Goal: Task Accomplishment & Management: Manage account settings

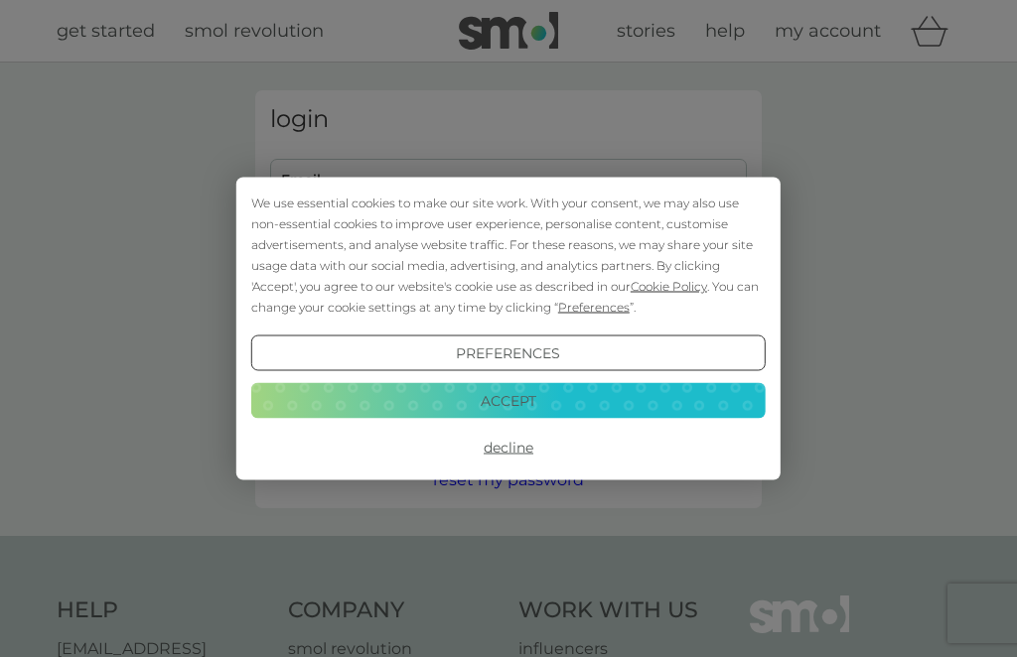
click at [543, 401] on button "Accept" at bounding box center [508, 400] width 514 height 36
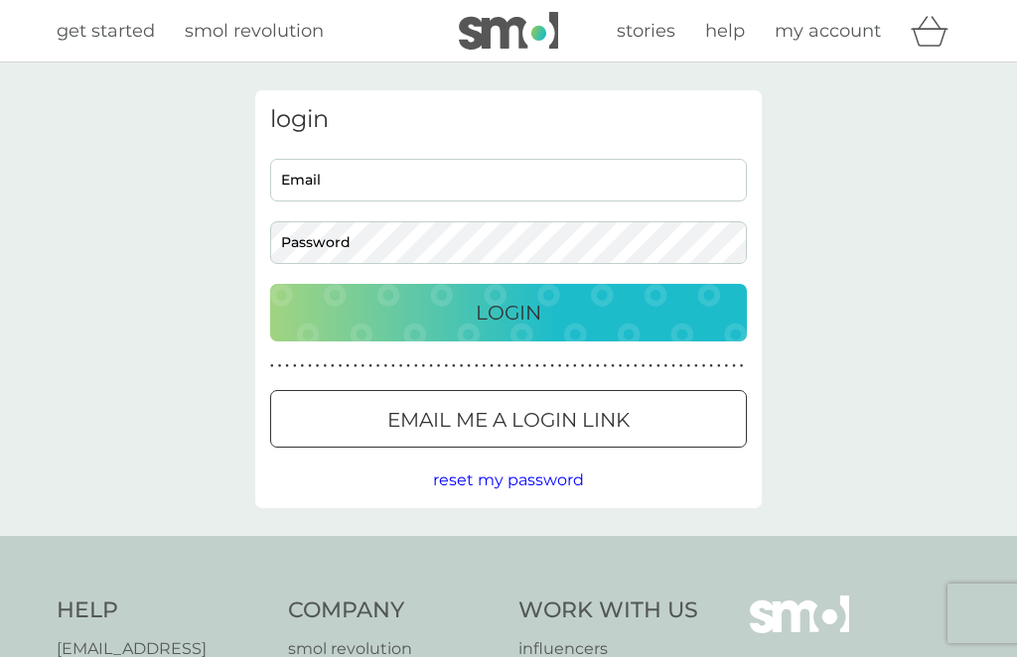
click at [411, 183] on input "Email" at bounding box center [508, 180] width 477 height 43
type input "[EMAIL_ADDRESS][DOMAIN_NAME]"
click at [539, 295] on button "Login" at bounding box center [508, 313] width 477 height 58
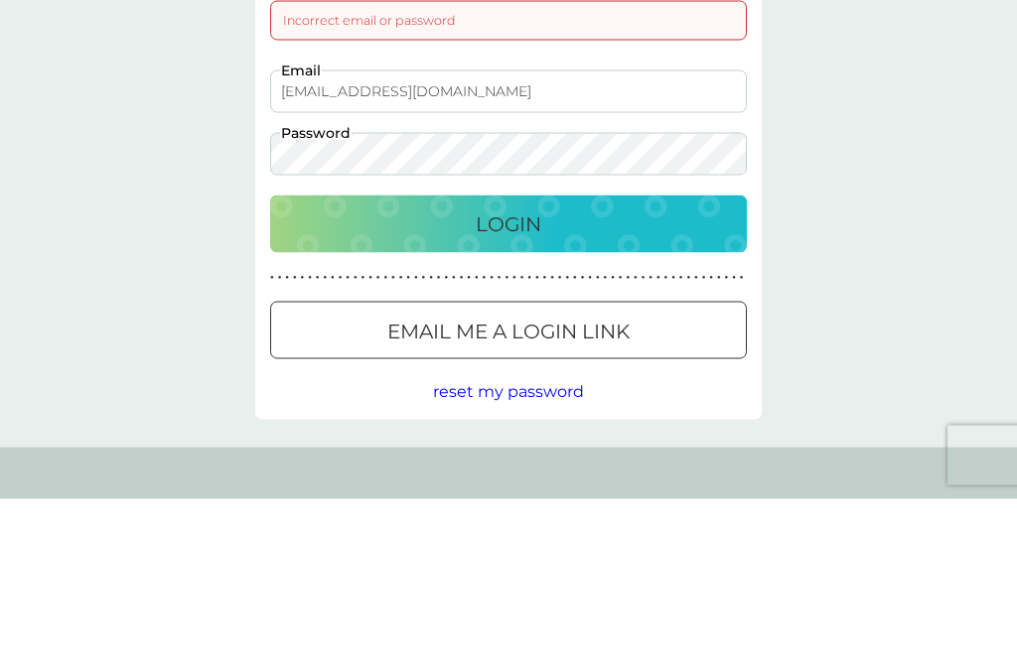
click at [503, 366] on p "Login" at bounding box center [509, 382] width 66 height 32
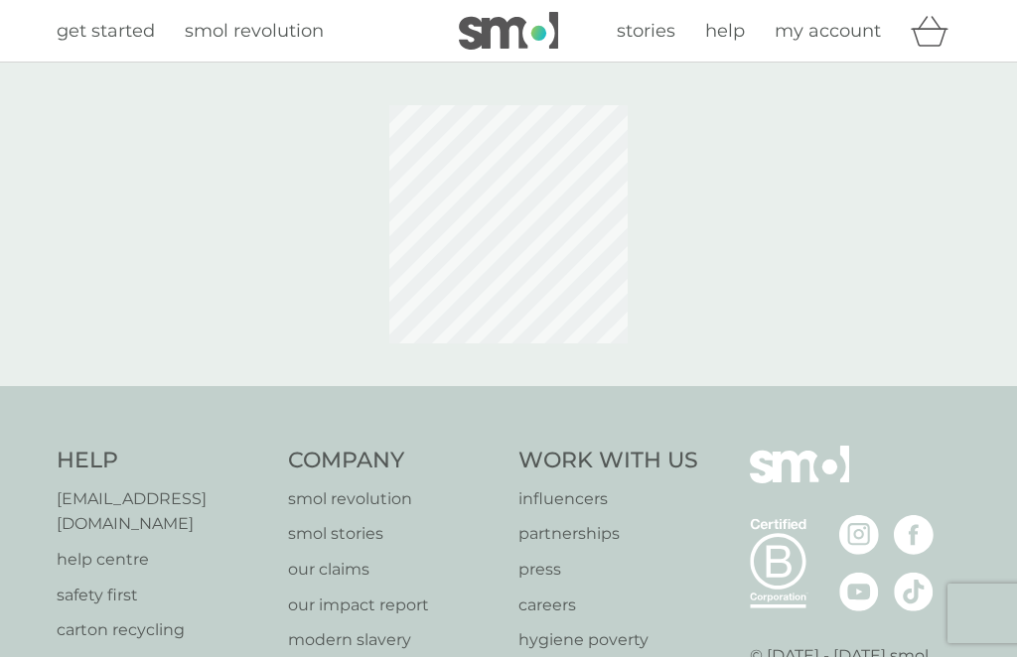
scroll to position [159, 0]
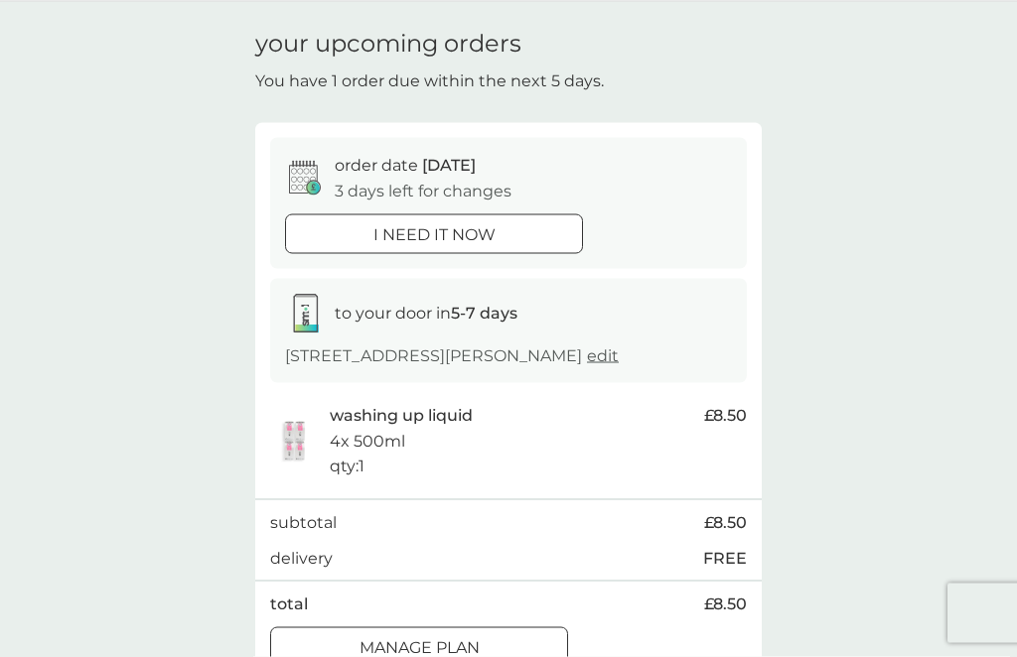
scroll to position [70, 0]
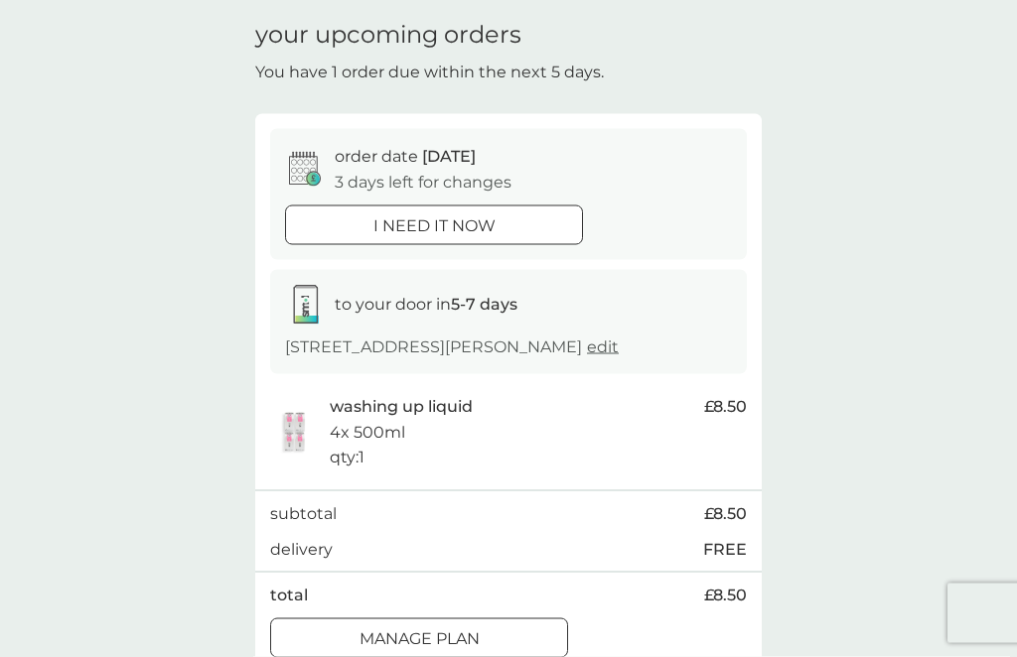
click at [432, 629] on div at bounding box center [418, 639] width 71 height 21
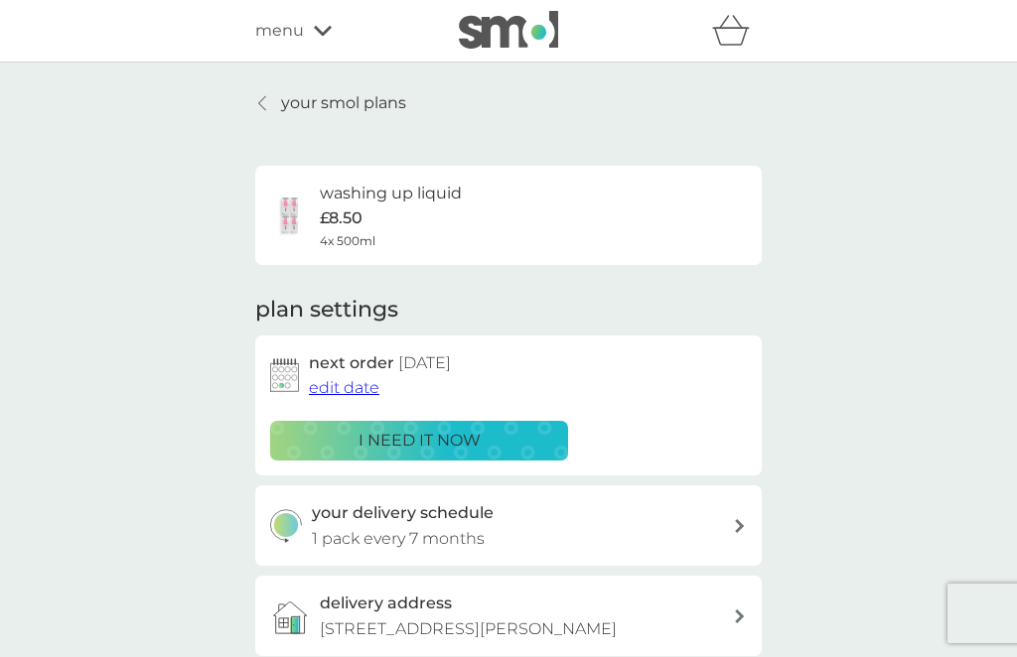
click at [344, 388] on span "edit date" at bounding box center [344, 387] width 71 height 19
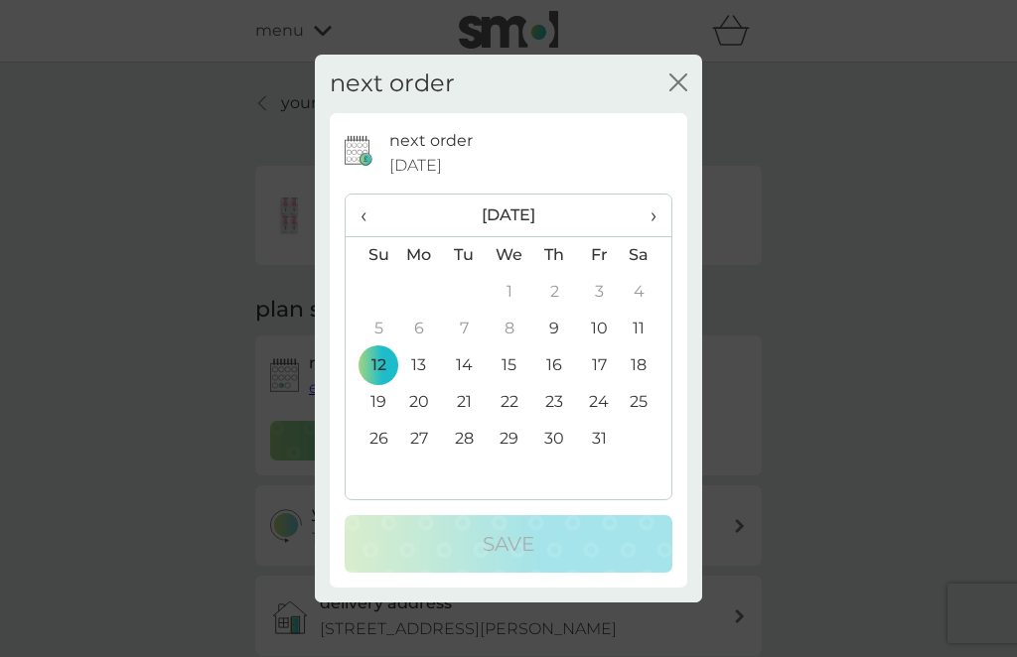
click at [654, 236] on span "›" at bounding box center [647, 216] width 20 height 42
click at [389, 495] on td "30" at bounding box center [371, 476] width 51 height 37
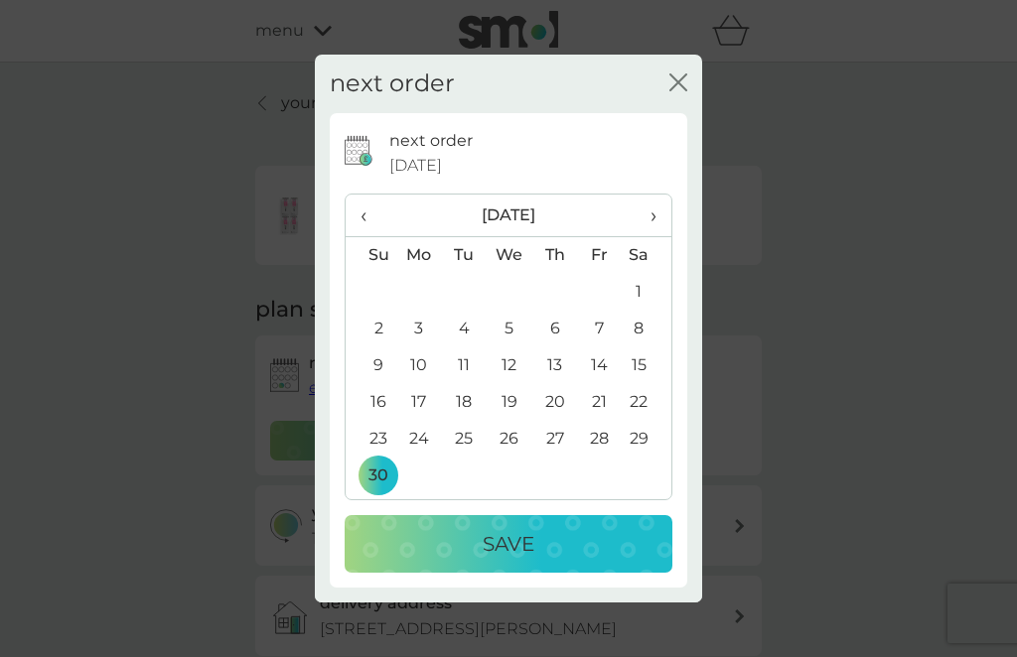
click at [515, 560] on p "Save" at bounding box center [509, 544] width 52 height 32
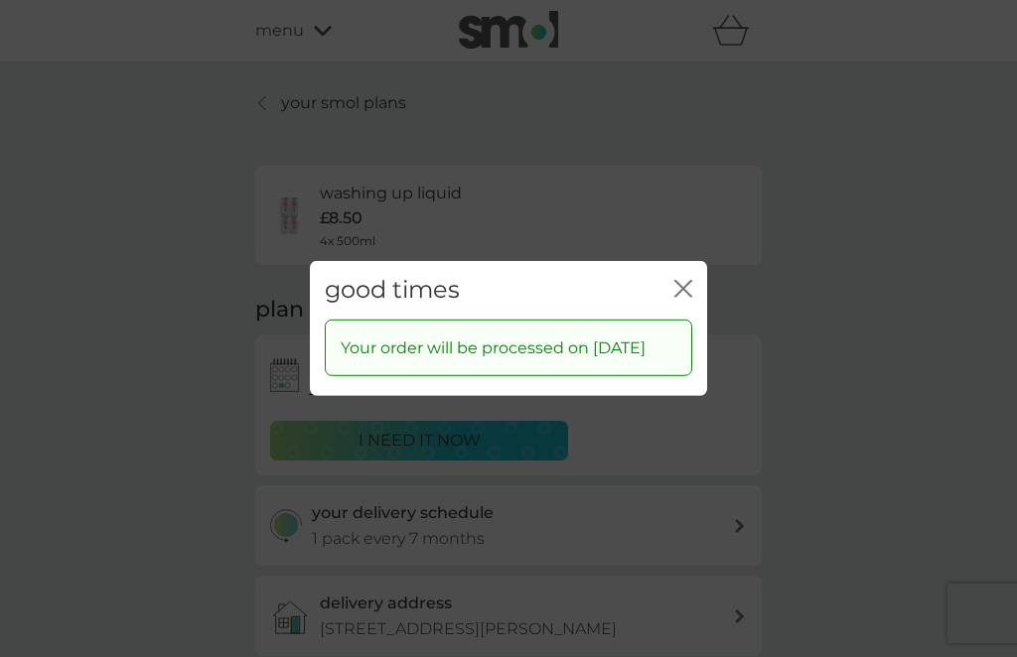
click at [691, 297] on icon "close" at bounding box center [687, 289] width 8 height 16
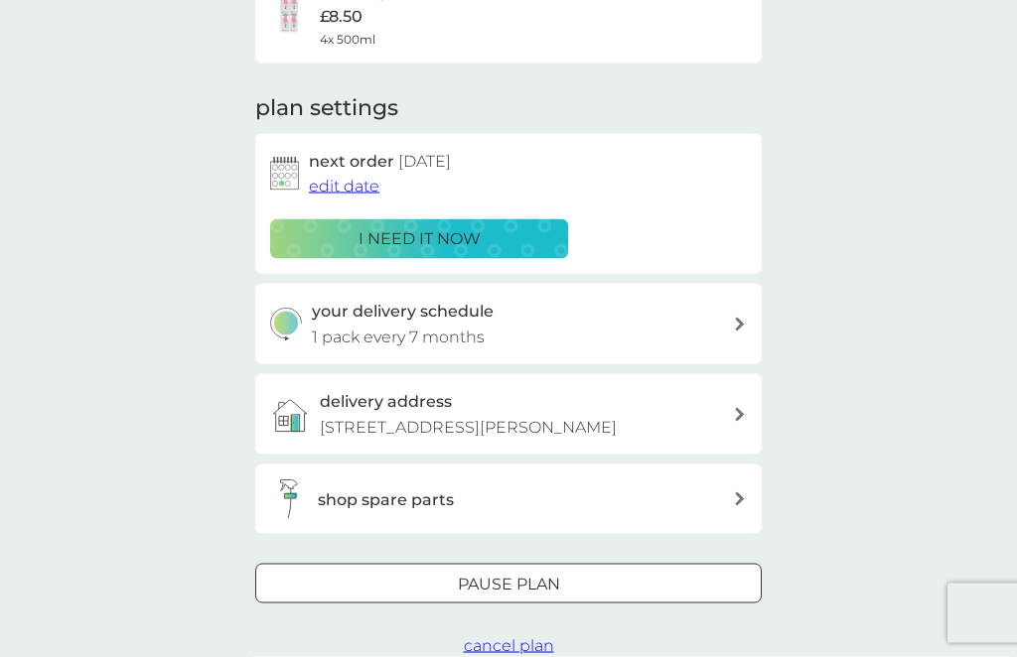
scroll to position [203, 0]
click at [741, 323] on icon at bounding box center [740, 324] width 10 height 14
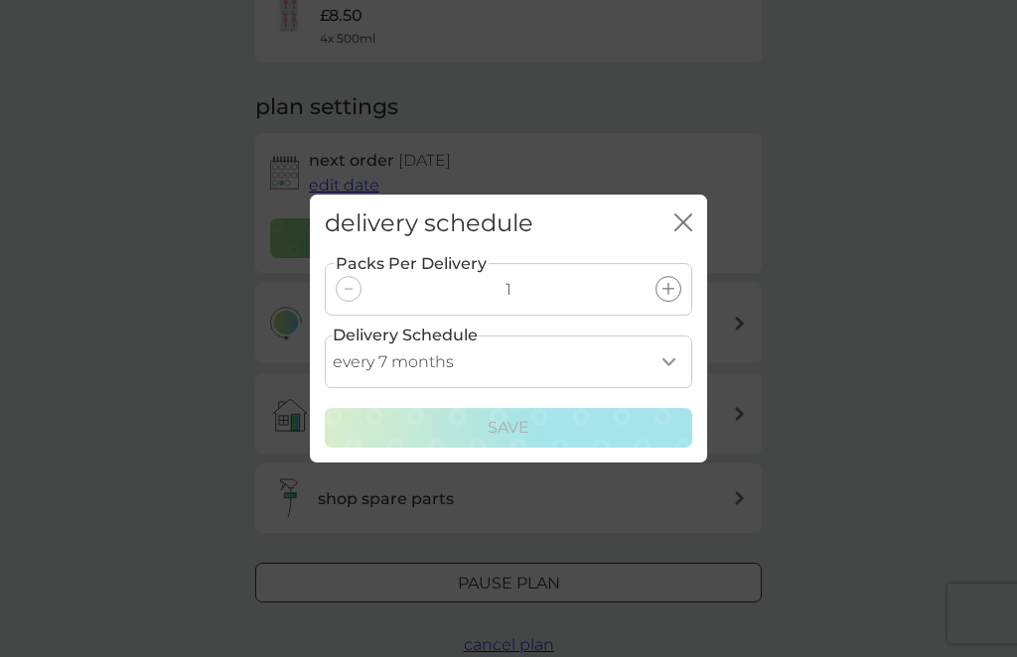
click at [667, 388] on select "every 1 month every 2 months every 3 months every 4 months every 5 months every…" at bounding box center [508, 362] width 367 height 53
select select "4"
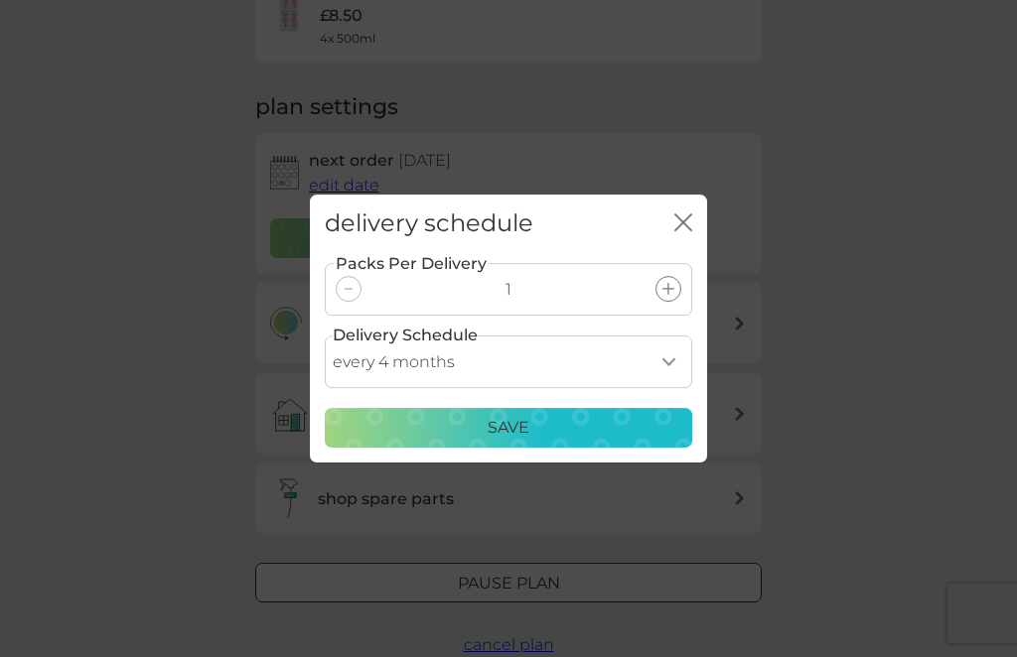
click at [548, 441] on div "Save" at bounding box center [509, 428] width 342 height 26
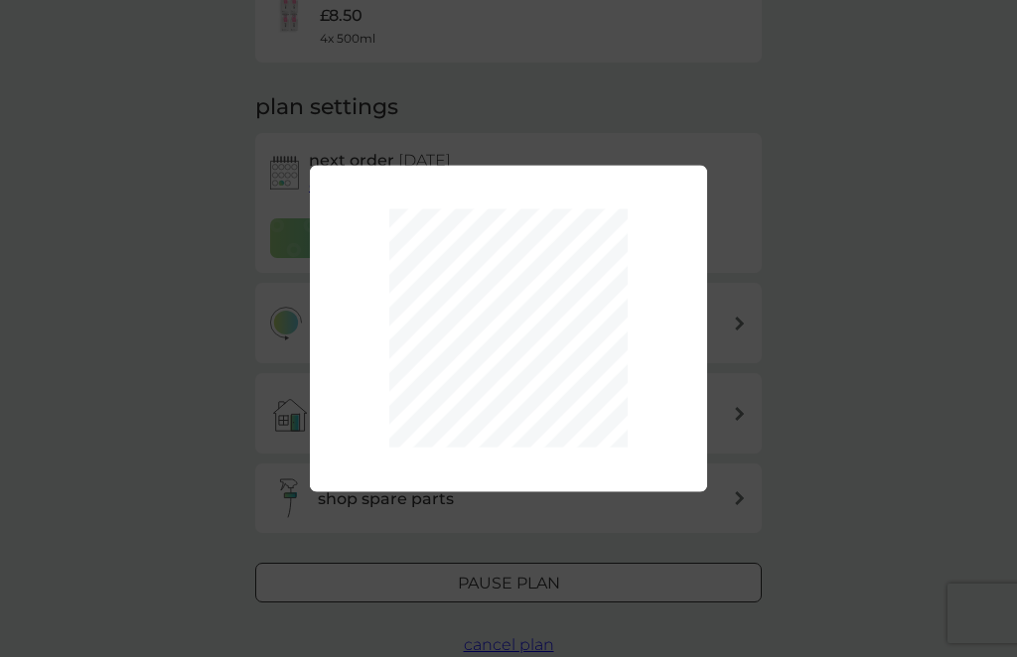
click at [856, 381] on div "Packs Per Delivery 1 Delivery Schedule every 1 month every 2 months every 3 mon…" at bounding box center [508, 328] width 1017 height 657
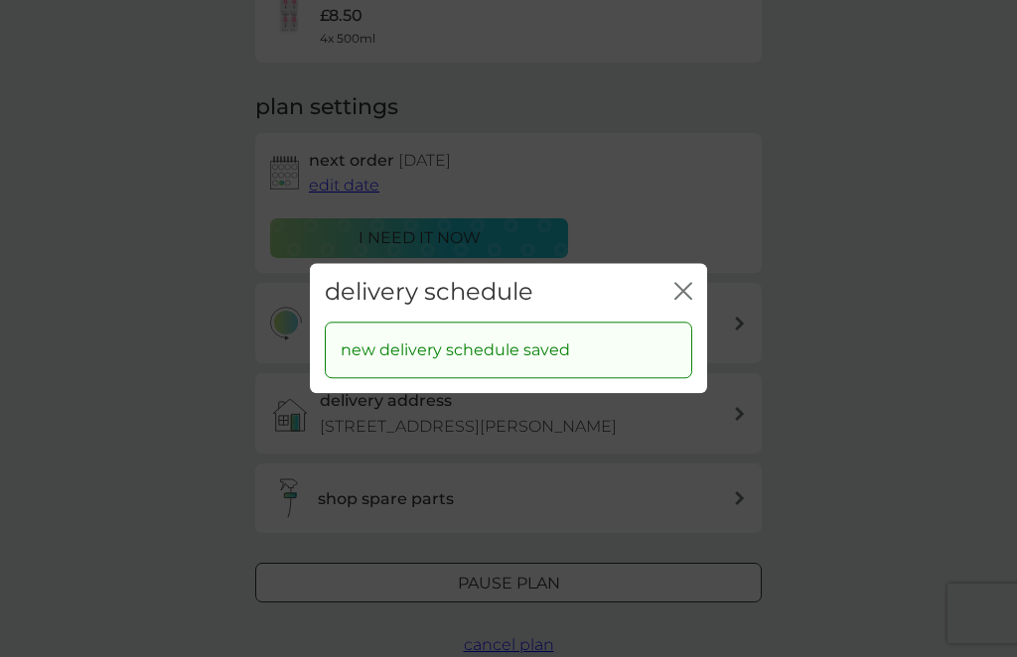
click at [677, 300] on icon "close" at bounding box center [683, 291] width 18 height 18
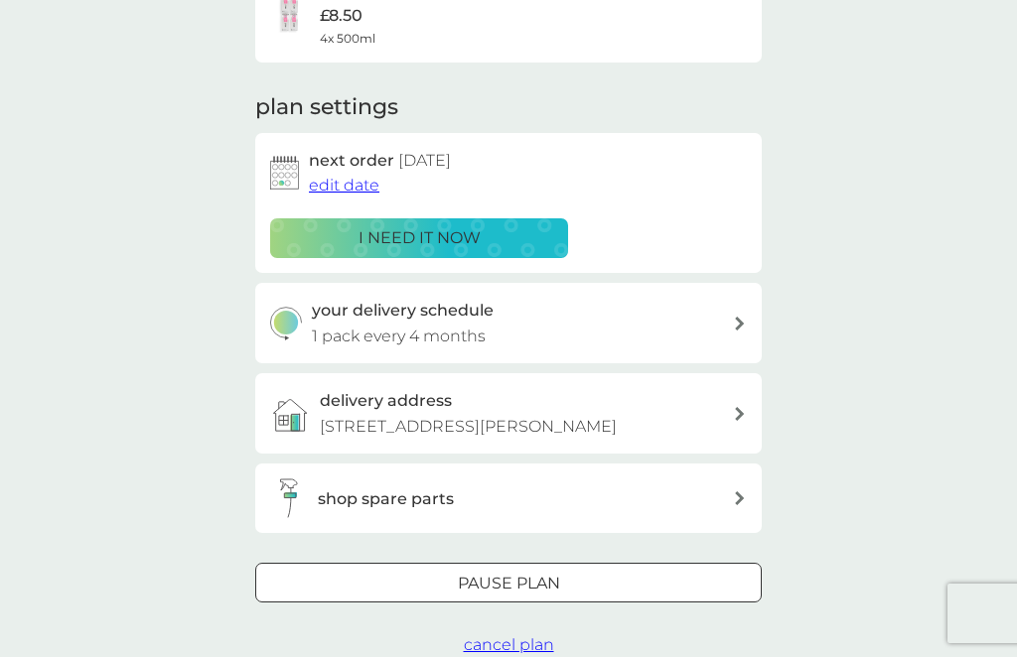
click at [732, 310] on div "your delivery schedule 1 pack every 4 months" at bounding box center [523, 323] width 422 height 51
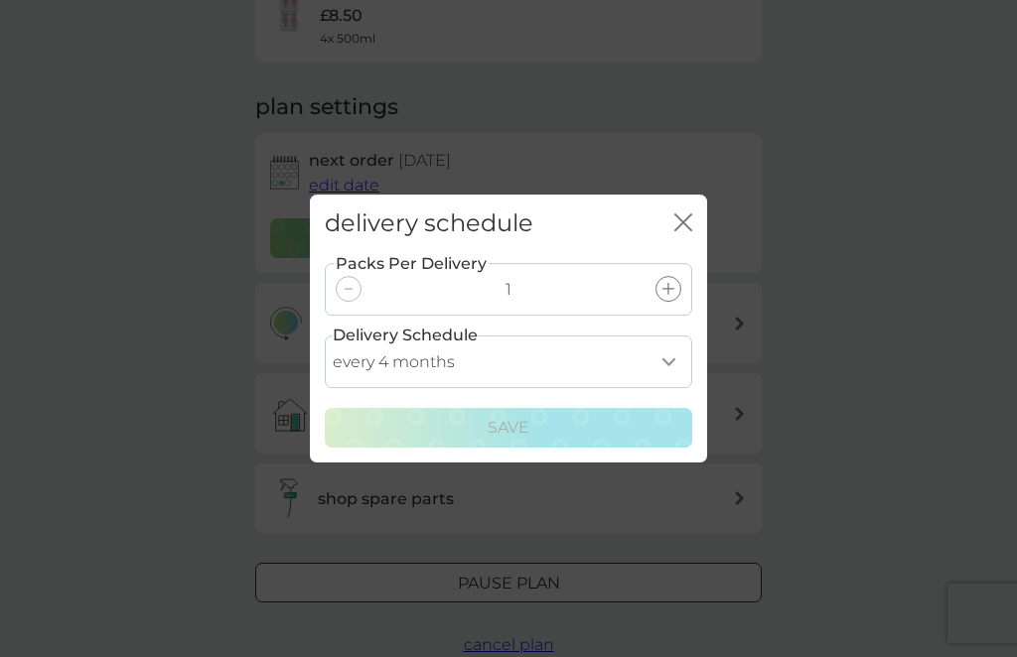
click at [666, 388] on select "every 1 month every 2 months every 3 months every 4 months every 5 months every…" at bounding box center [508, 362] width 367 height 53
select select "7"
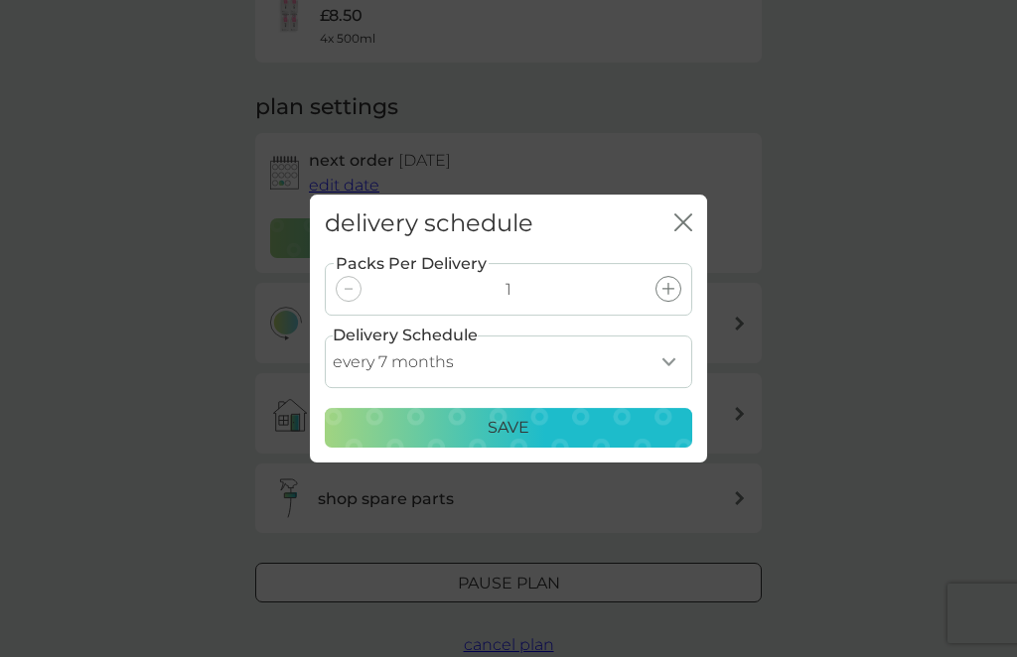
click at [533, 441] on div "Save" at bounding box center [509, 428] width 342 height 26
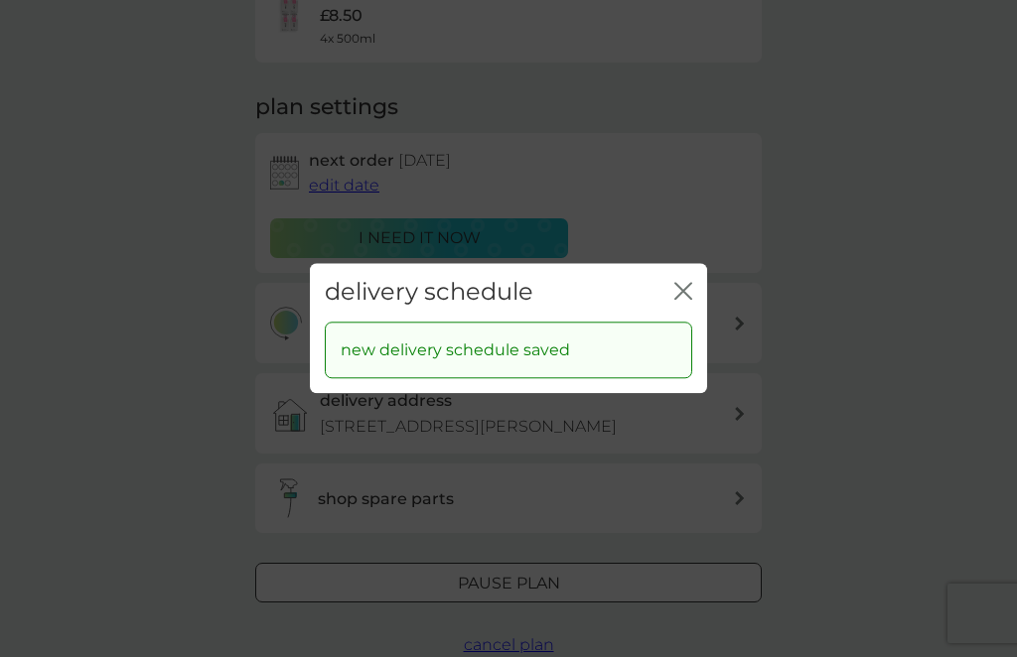
click at [696, 319] on div "delivery schedule close" at bounding box center [508, 292] width 397 height 59
click at [688, 300] on icon "close" at bounding box center [683, 291] width 18 height 18
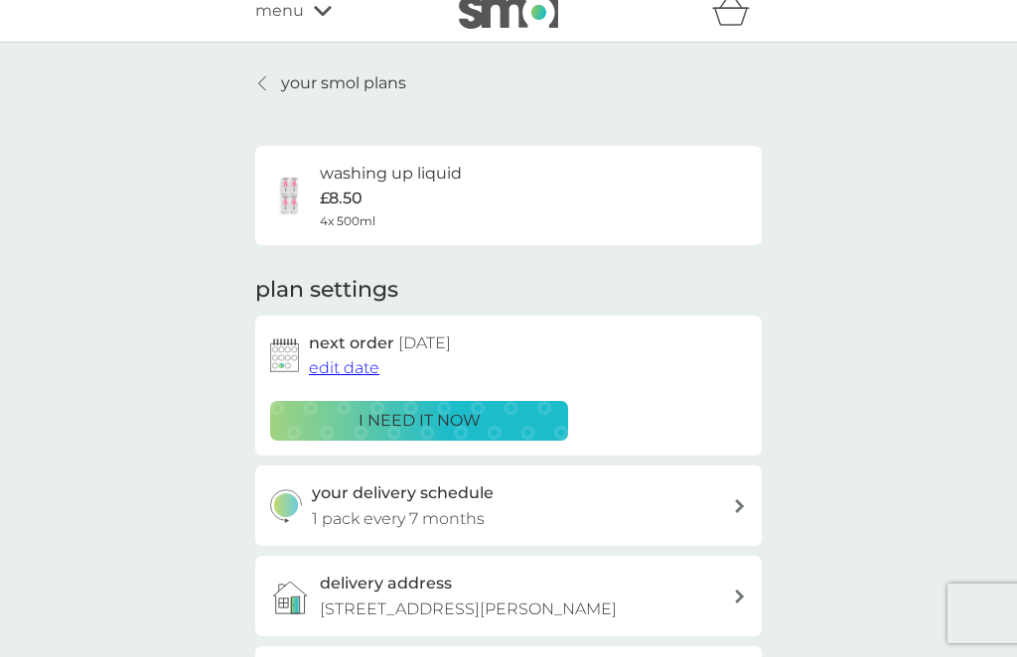
scroll to position [0, 0]
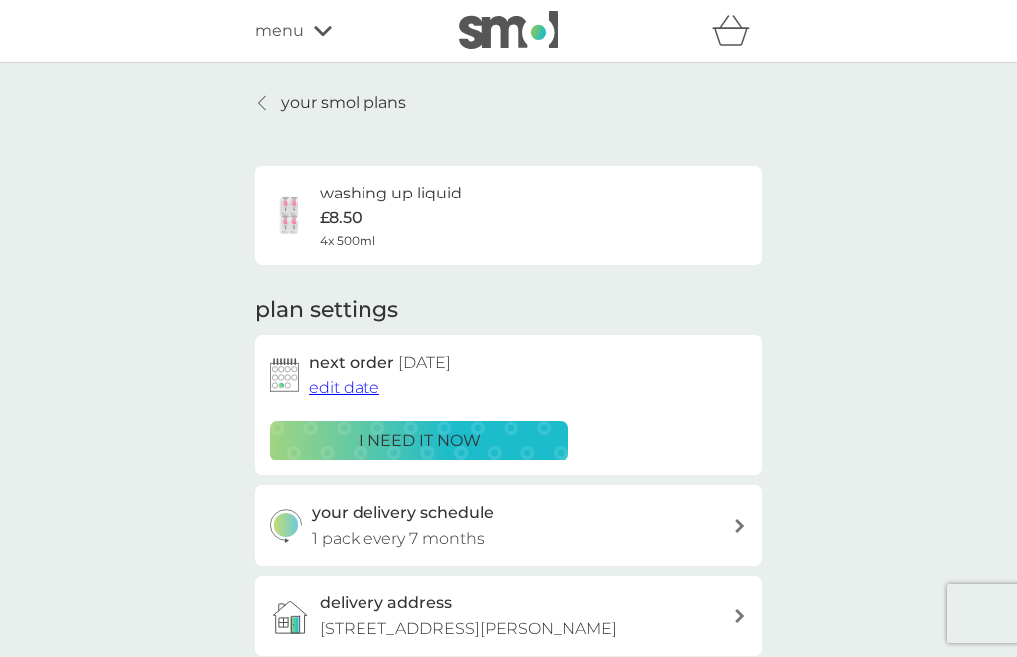
click at [301, 104] on p "your smol plans" at bounding box center [343, 103] width 125 height 26
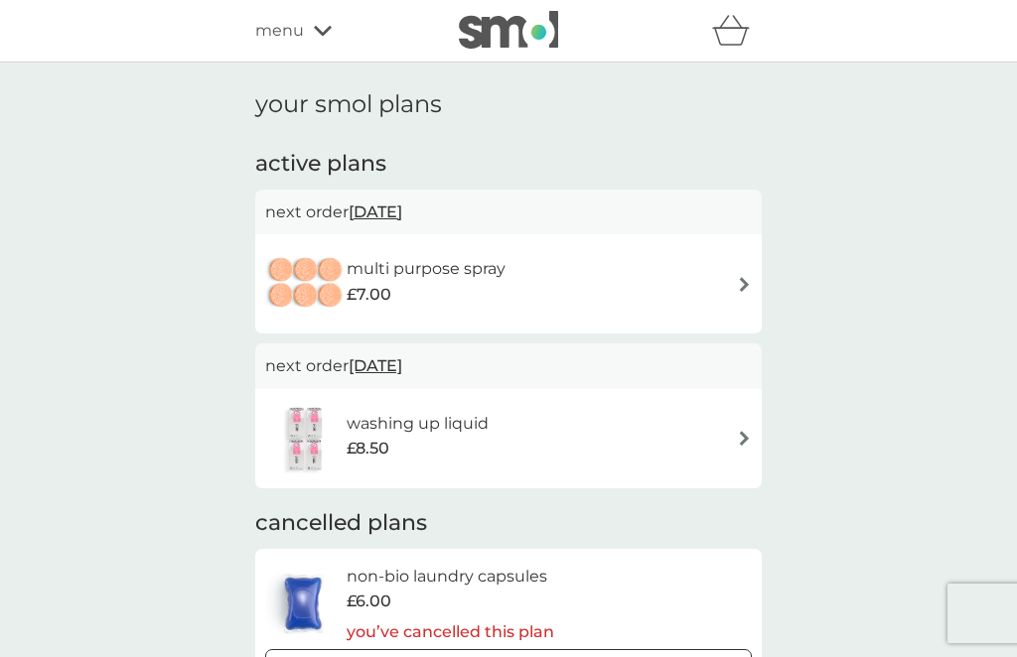
click at [636, 278] on div "multi purpose spray £7.00" at bounding box center [508, 284] width 487 height 70
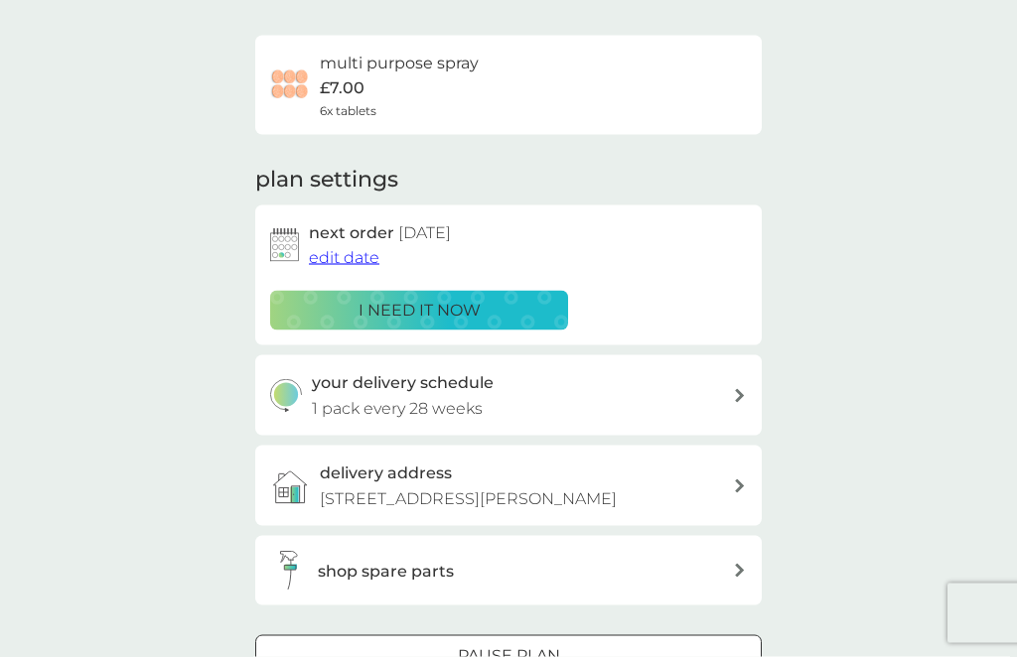
scroll to position [142, 0]
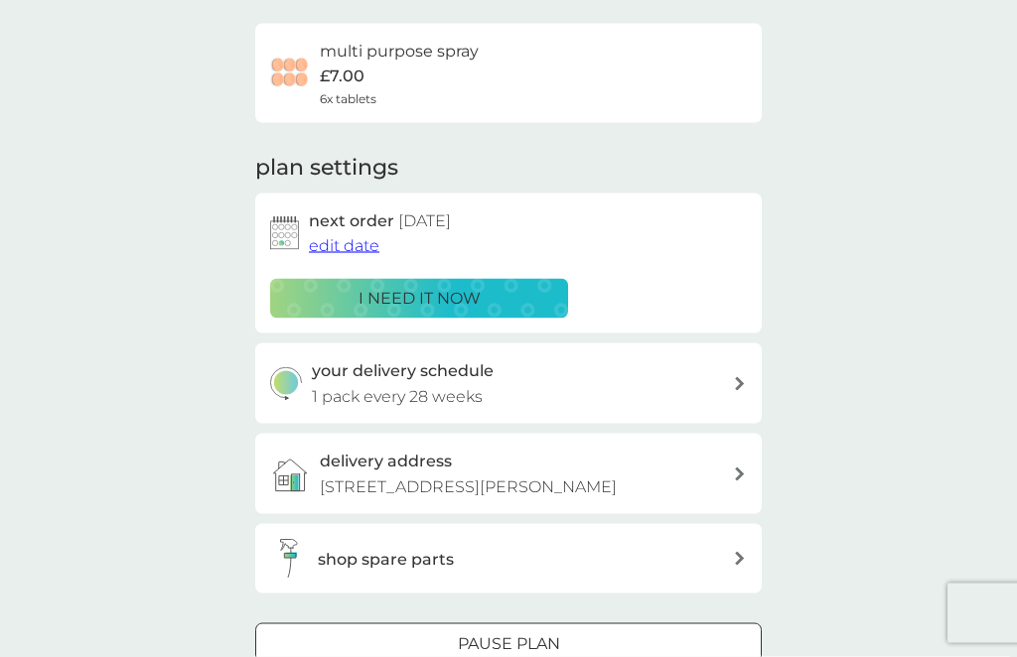
click at [530, 635] on div at bounding box center [508, 645] width 71 height 21
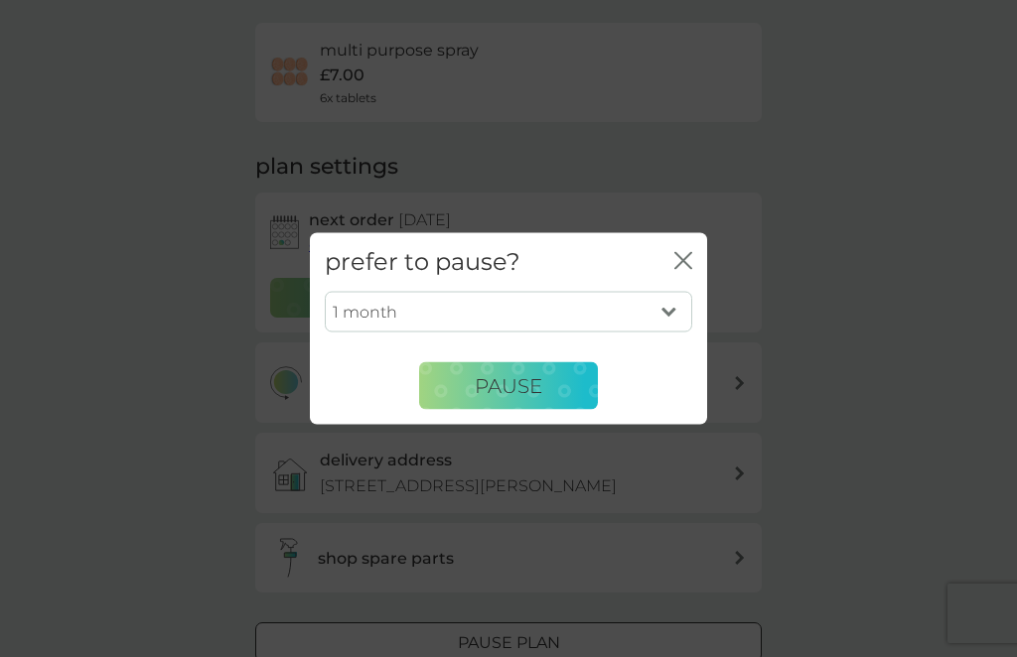
click at [665, 333] on select "1 month 2 months 3 months 4 months 5 months 6 months" at bounding box center [508, 312] width 367 height 42
select select "4"
click at [524, 397] on span "Pause" at bounding box center [509, 385] width 68 height 24
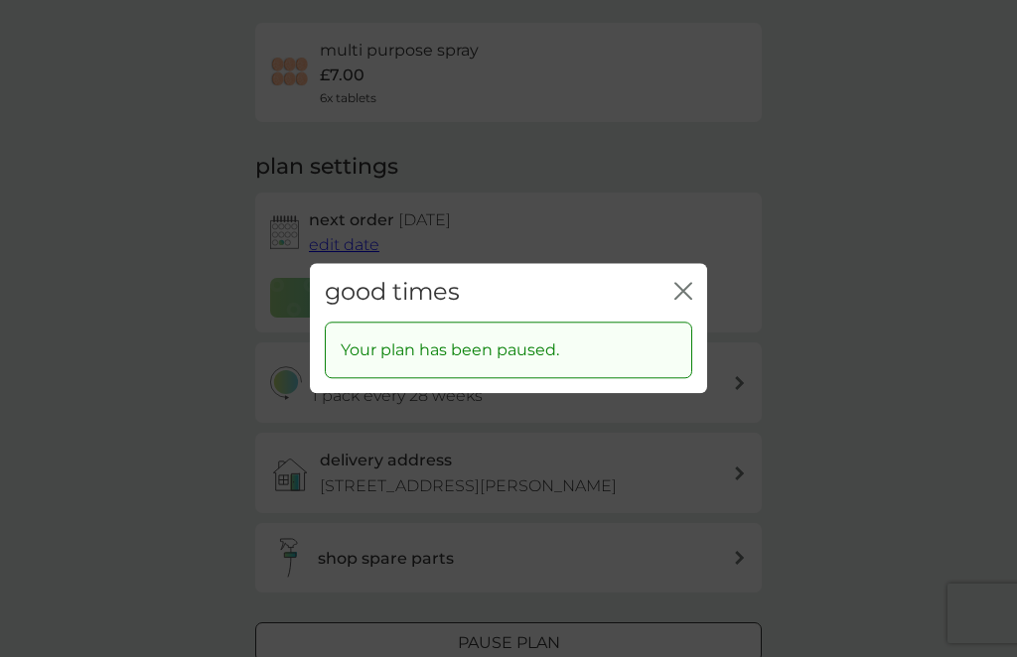
click at [691, 300] on icon "close" at bounding box center [683, 291] width 18 height 18
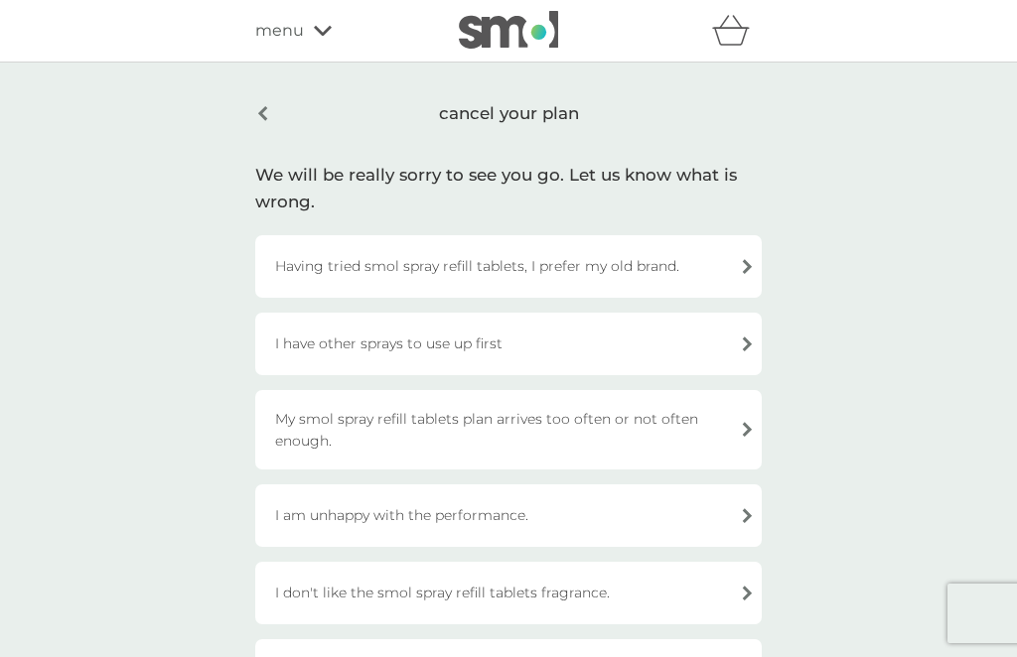
click at [748, 350] on div "I have other sprays to use up first" at bounding box center [508, 344] width 506 height 63
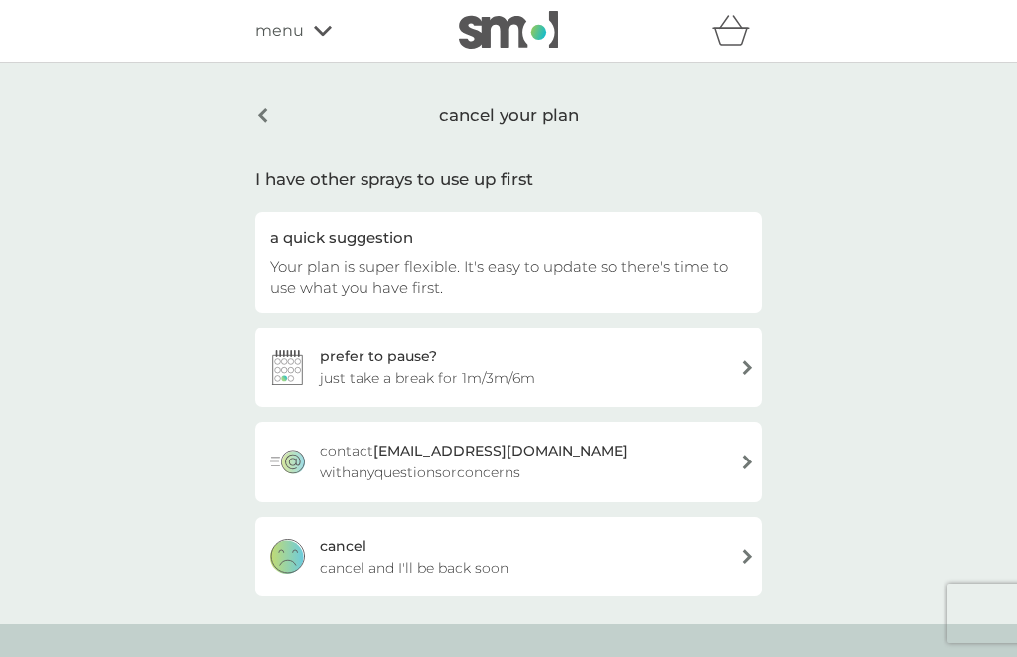
click at [735, 564] on div "cancel cancel and I'll be back soon" at bounding box center [508, 556] width 506 height 79
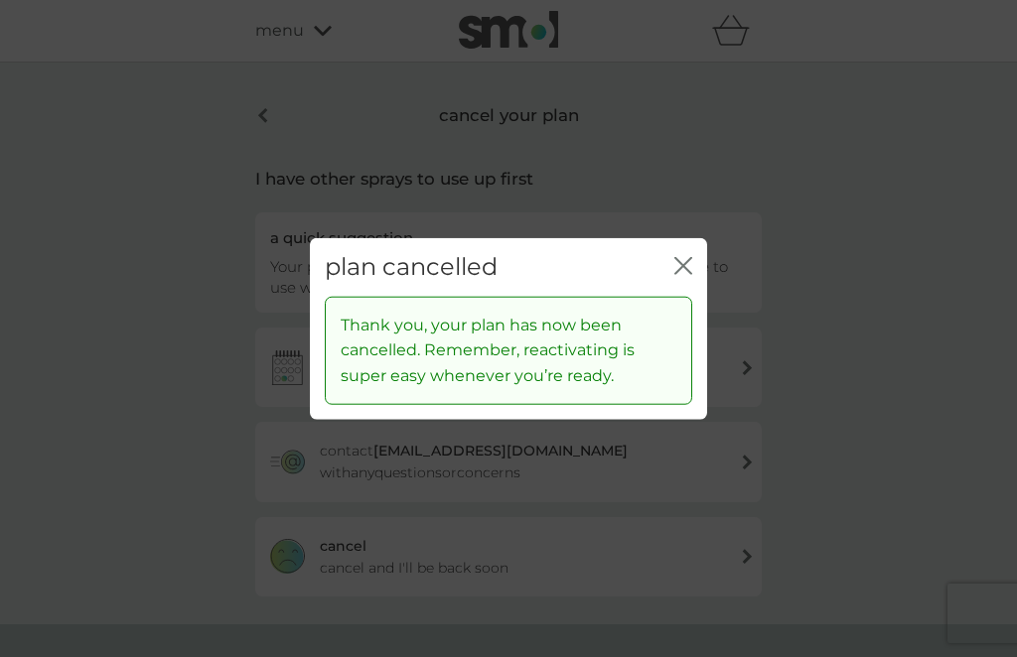
click at [677, 274] on icon "close" at bounding box center [679, 266] width 8 height 16
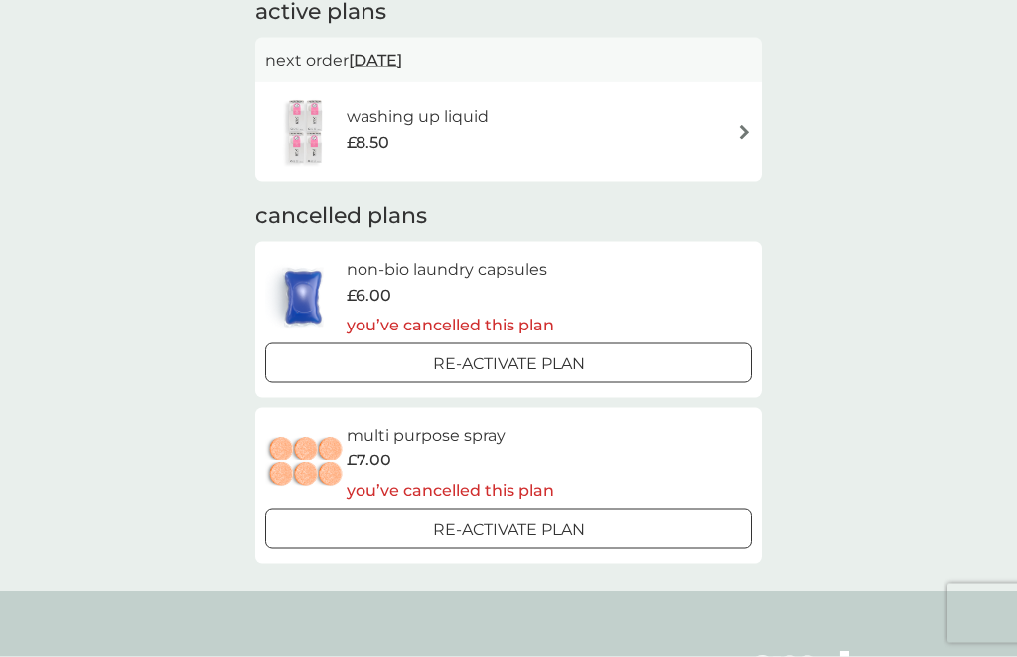
scroll to position [159, 0]
